Goal: Task Accomplishment & Management: Use online tool/utility

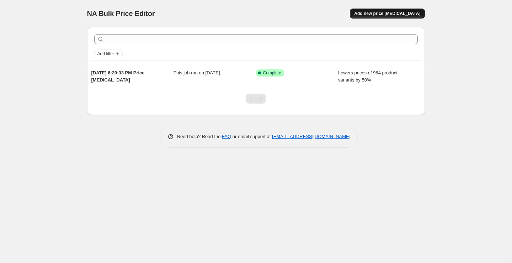
click at [381, 12] on span "Add new price [MEDICAL_DATA]" at bounding box center [387, 14] width 66 height 6
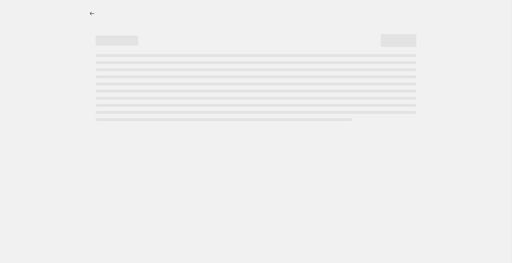
select select "percentage"
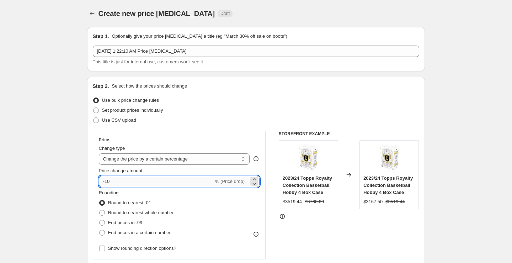
click at [200, 180] on input "-10" at bounding box center [156, 181] width 115 height 11
type input "-1"
type input "-50"
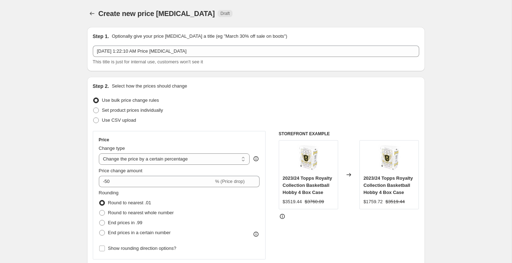
click at [261, 141] on div "Price Change type Change the price to a certain amount Change the price by a ce…" at bounding box center [179, 195] width 173 height 128
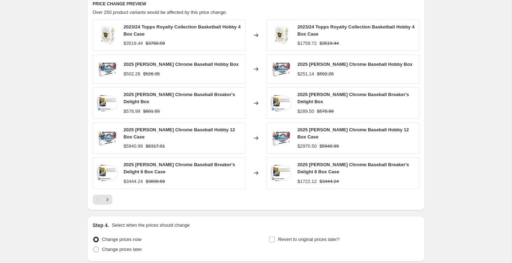
scroll to position [454, 0]
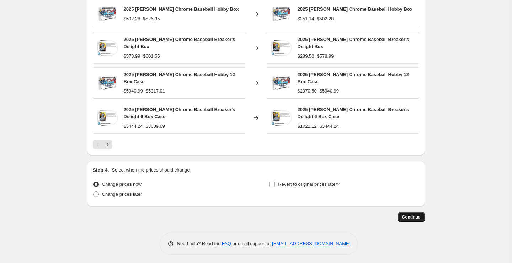
click at [408, 214] on span "Continue" at bounding box center [411, 217] width 18 height 6
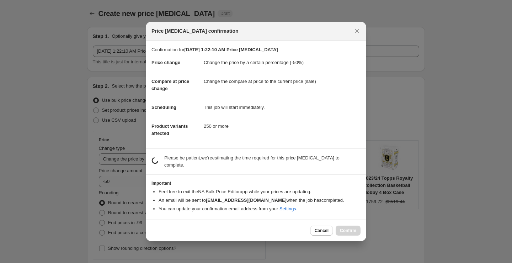
click at [408, 214] on div at bounding box center [256, 131] width 512 height 263
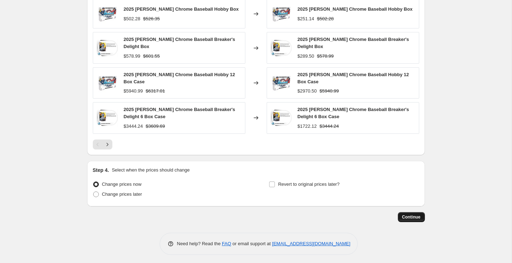
click at [408, 214] on span "Continue" at bounding box center [411, 217] width 18 height 6
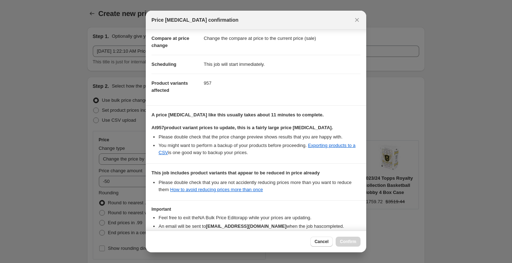
scroll to position [76, 0]
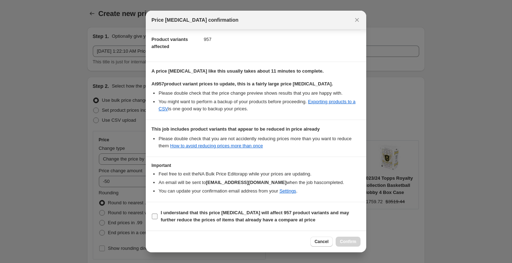
click at [188, 216] on span "I understand that this price [MEDICAL_DATA] will affect 957 product variants an…" at bounding box center [261, 216] width 200 height 14
click at [157, 216] on input "I understand that this price [MEDICAL_DATA] will affect 957 product variants an…" at bounding box center [155, 216] width 6 height 6
checkbox input "true"
click at [342, 239] on span "Confirm" at bounding box center [348, 241] width 16 height 6
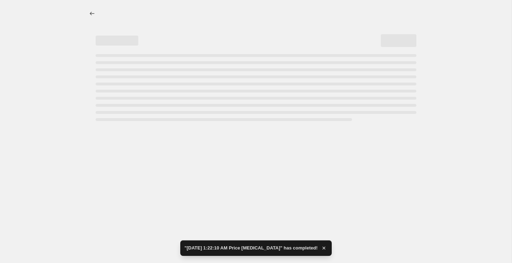
select select "percentage"
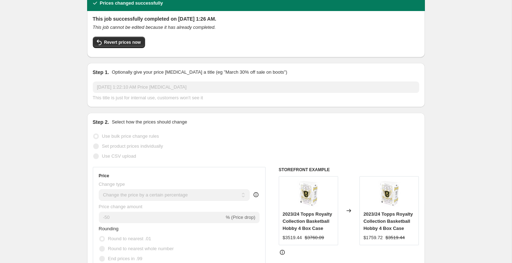
scroll to position [37, 0]
